Goal: Information Seeking & Learning: Learn about a topic

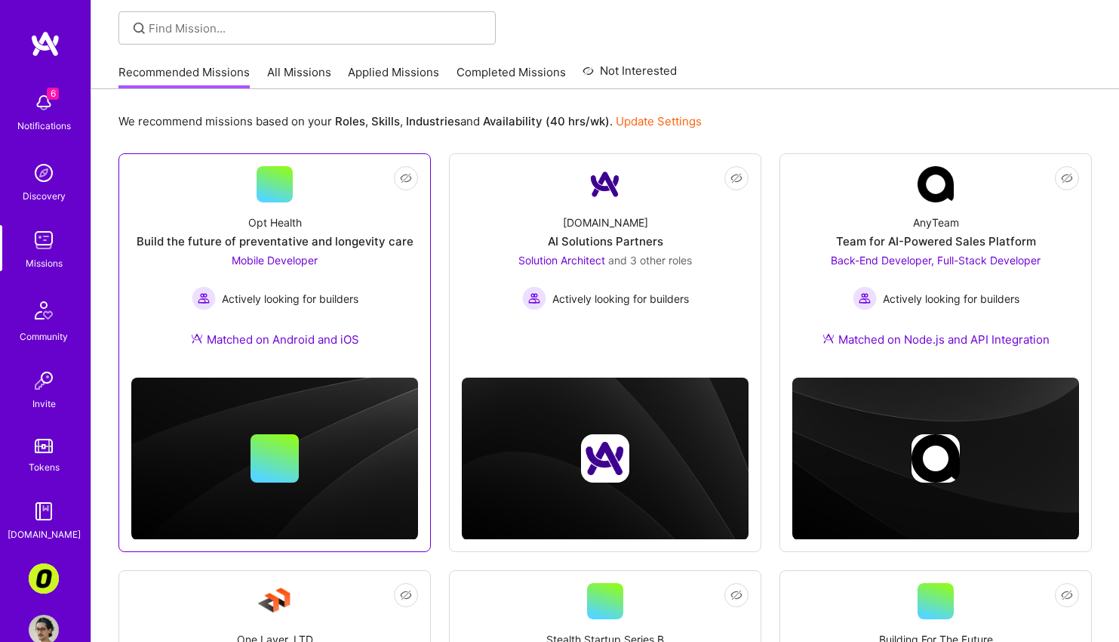
scroll to position [109, 0]
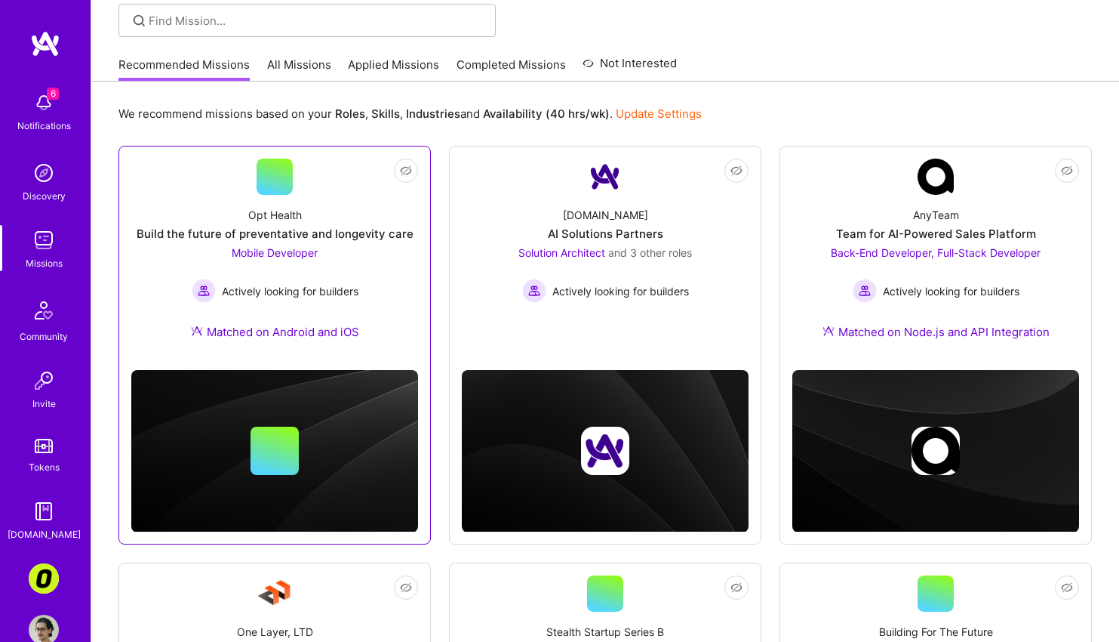
click at [390, 299] on div "Opt Health Build the future of preventative and longevity care Mobile Developer…" at bounding box center [274, 276] width 287 height 163
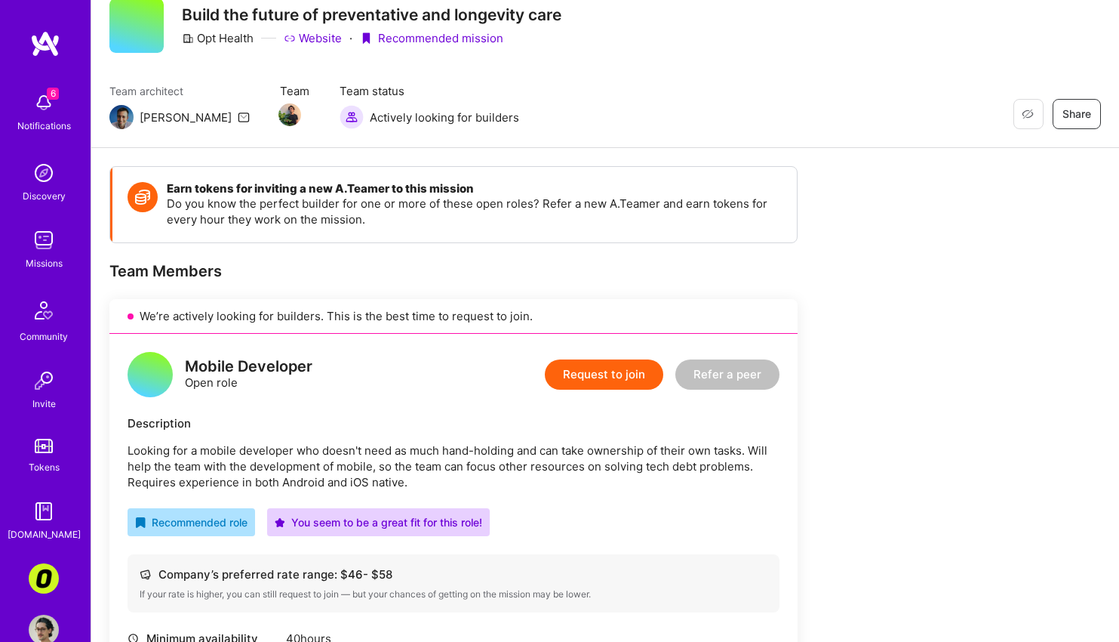
scroll to position [279, 0]
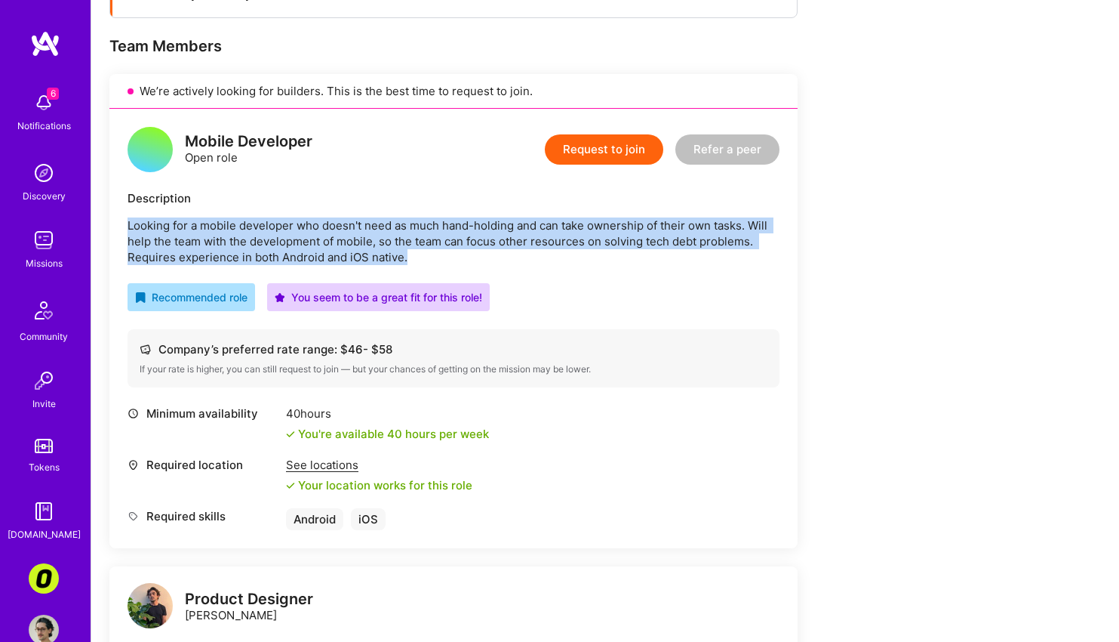
drag, startPoint x: 424, startPoint y: 216, endPoint x: 424, endPoint y: 257, distance: 41.5
click at [424, 257] on div "Description Looking for a mobile developer who doesn't need as much hand-holdin…" at bounding box center [454, 227] width 652 height 75
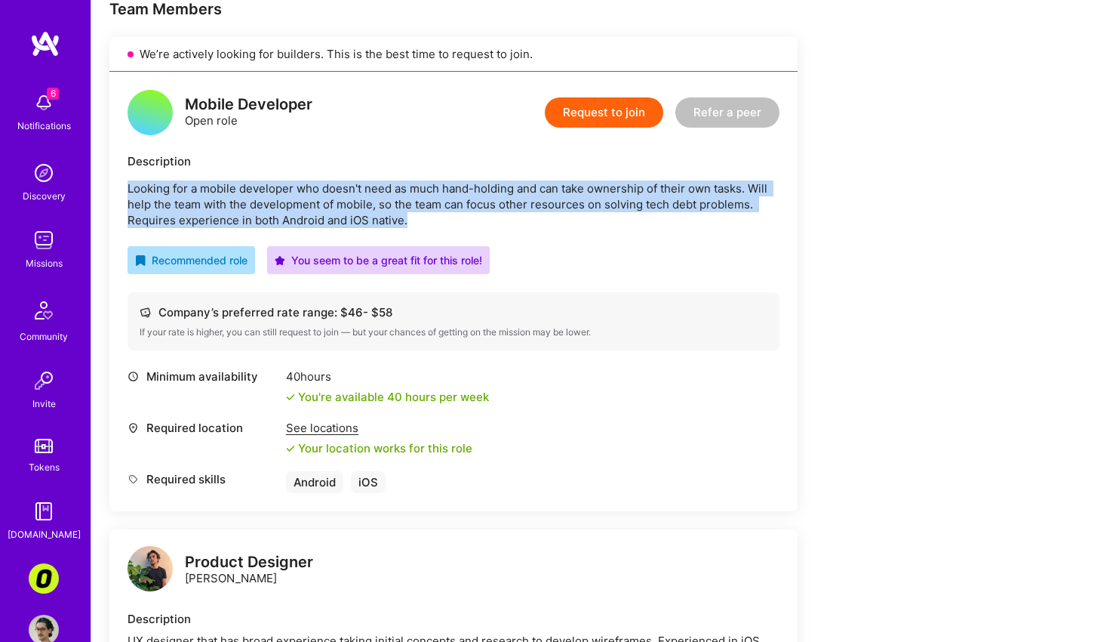
scroll to position [414, 0]
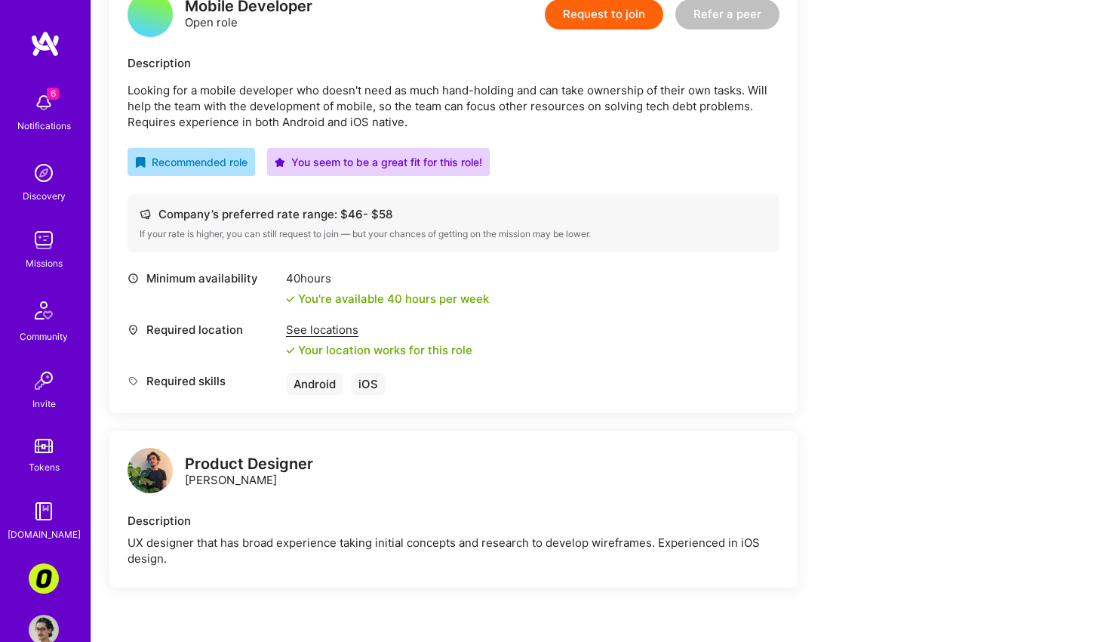
click at [336, 329] on div "See locations" at bounding box center [379, 330] width 186 height 16
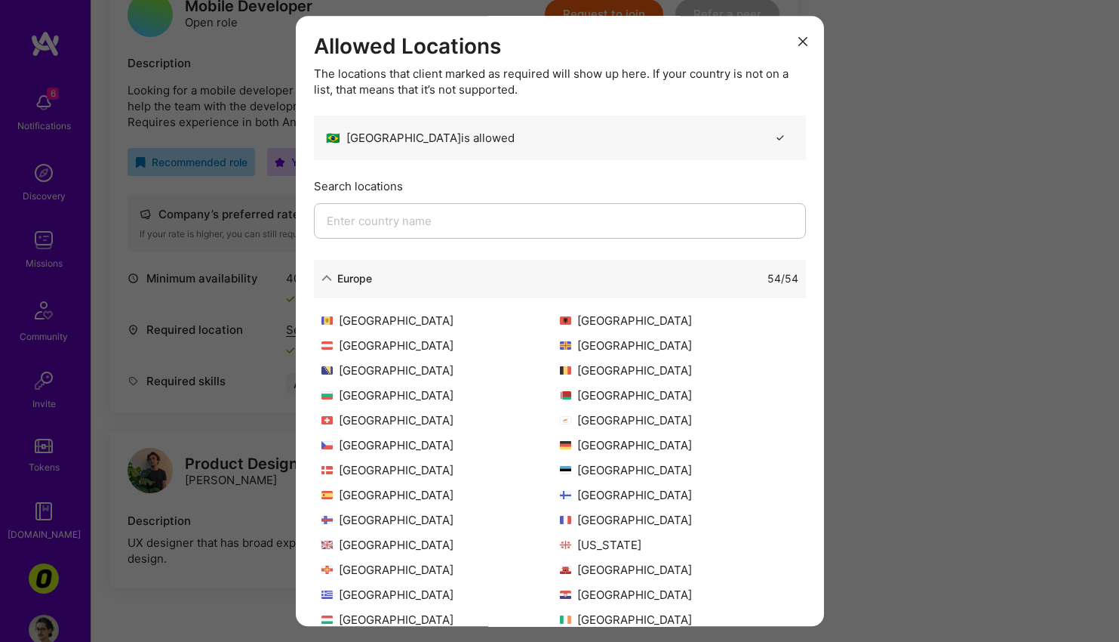
click at [267, 333] on div "Allowed Locations The locations that client marked as required will show up her…" at bounding box center [559, 321] width 1119 height 642
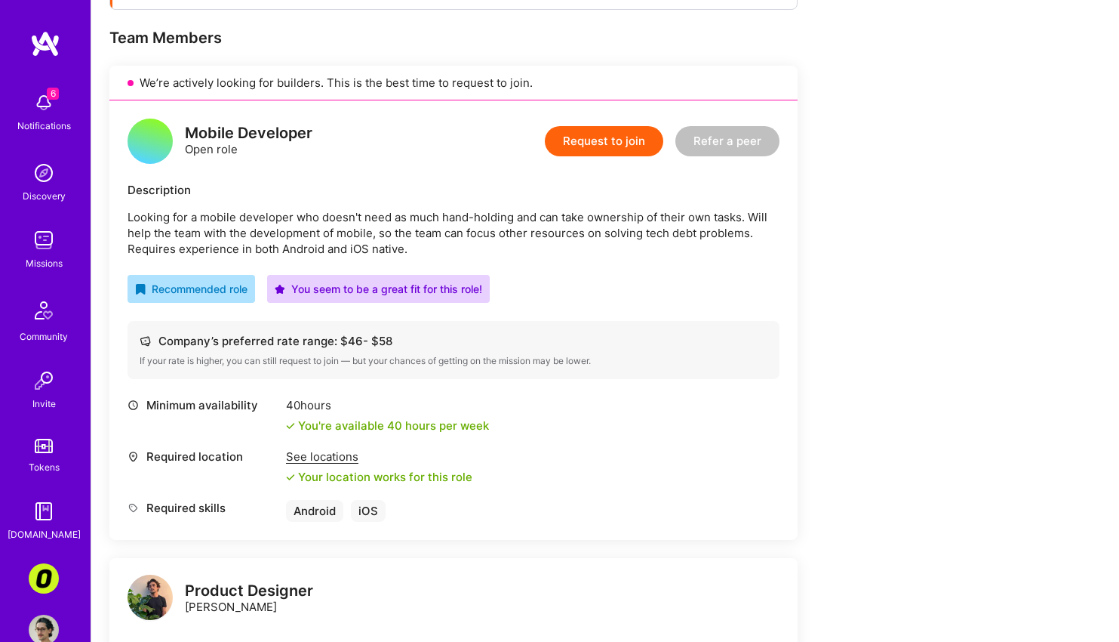
scroll to position [0, 0]
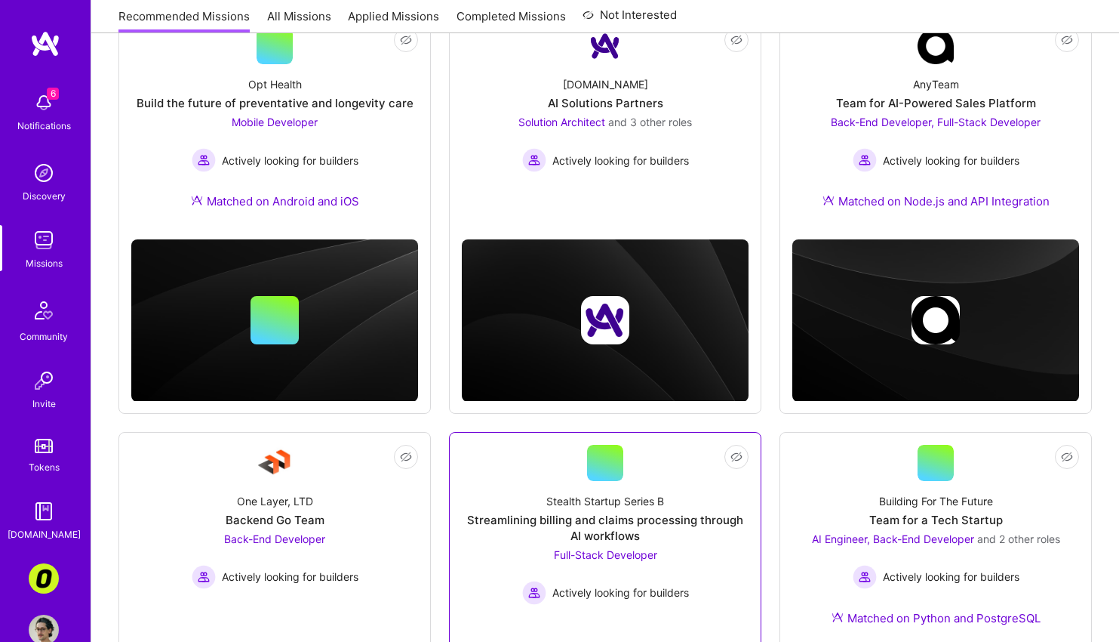
scroll to position [373, 0]
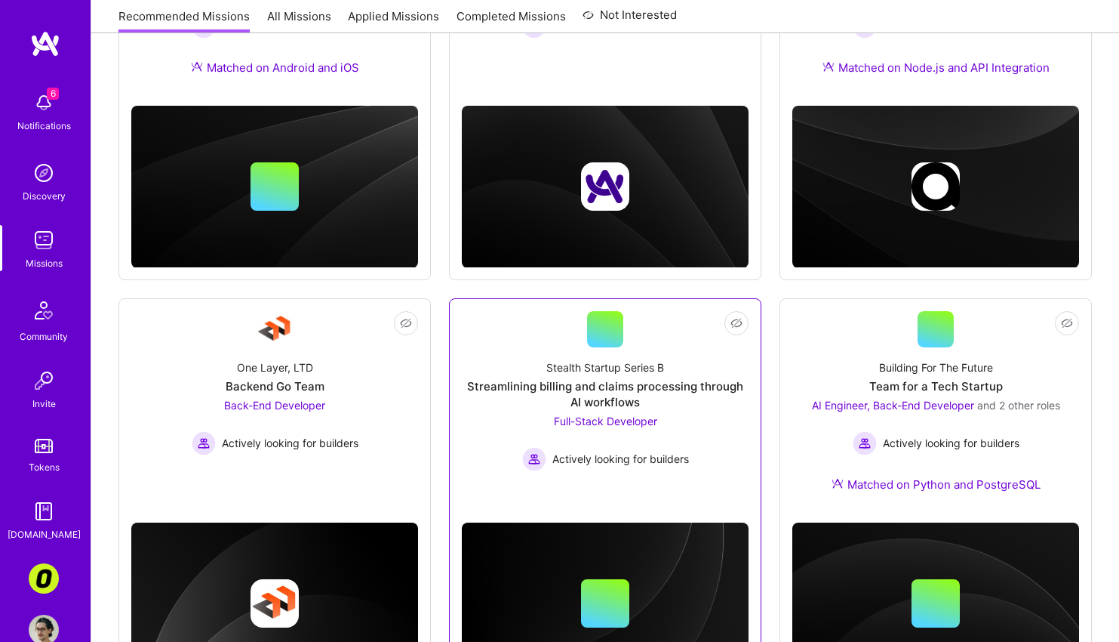
click at [548, 480] on link "Not Interested Stealth Startup Series B Streamlining billing and claims process…" at bounding box center [605, 401] width 287 height 180
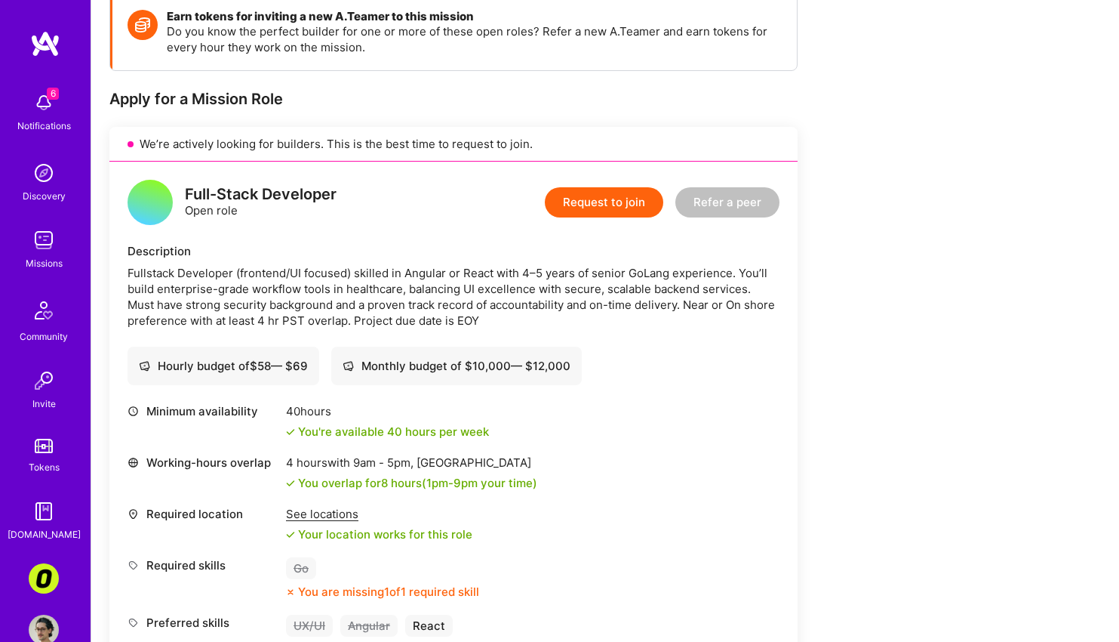
scroll to position [240, 0]
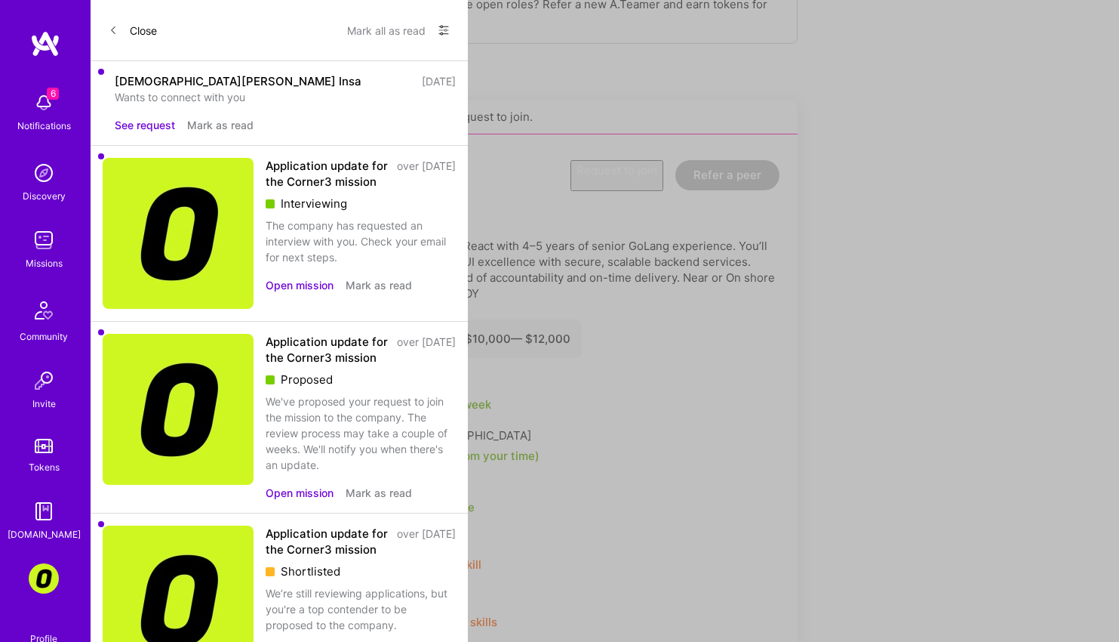
scroll to position [373, 0]
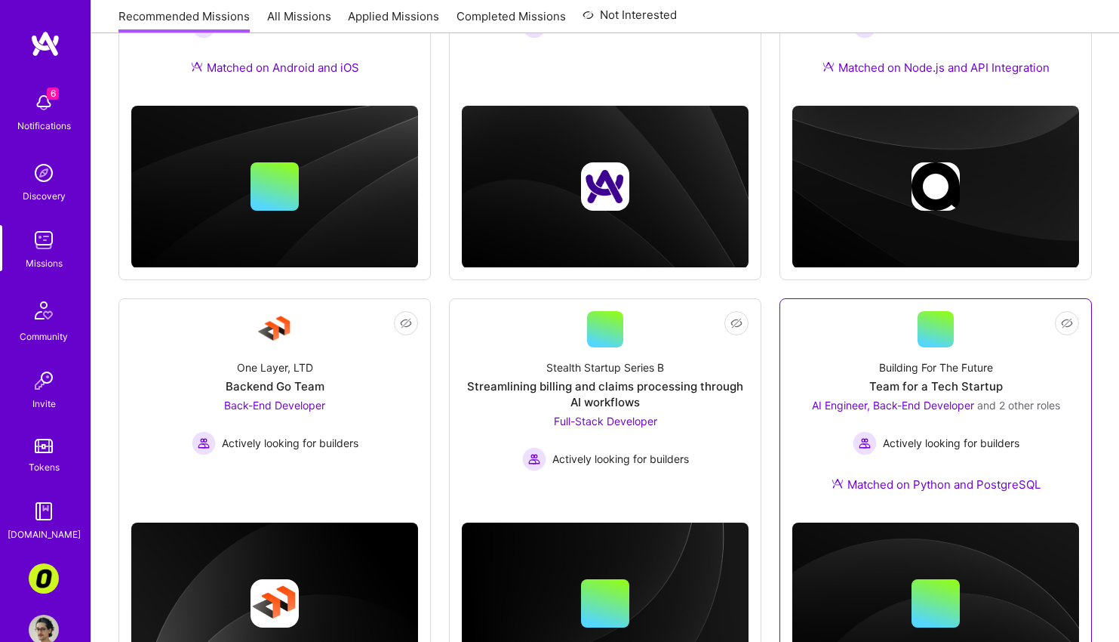
click at [805, 335] on link "Not Interested Building For The Future Team for a Tech Startup AI Engineer, Bac…" at bounding box center [936, 410] width 287 height 199
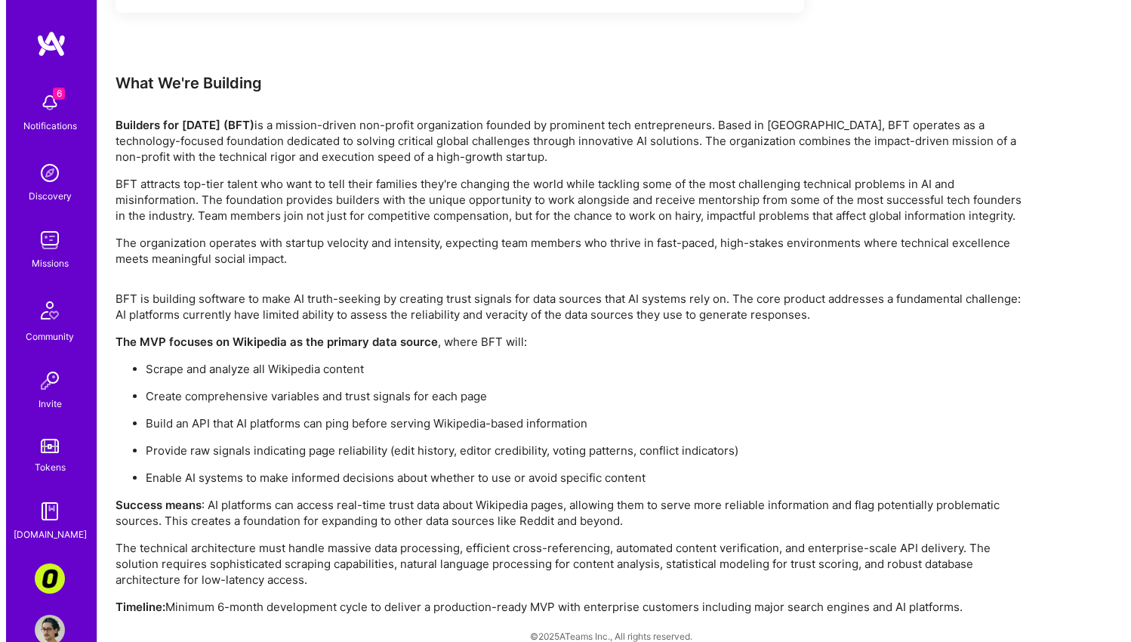
scroll to position [2551, 0]
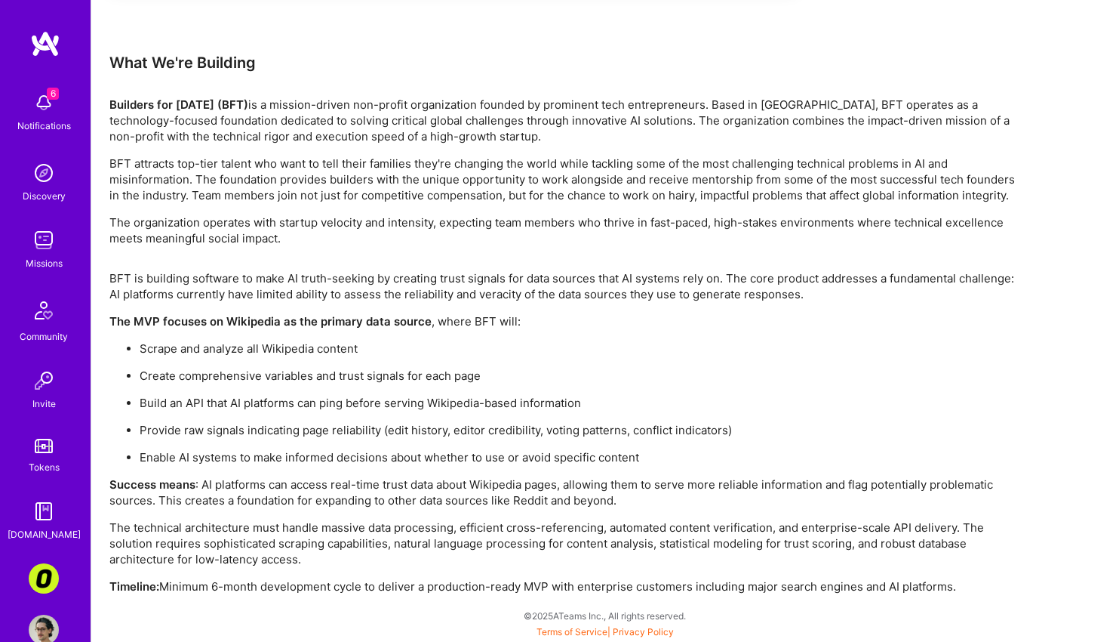
click at [43, 103] on img at bounding box center [44, 103] width 30 height 30
